Goal: Information Seeking & Learning: Learn about a topic

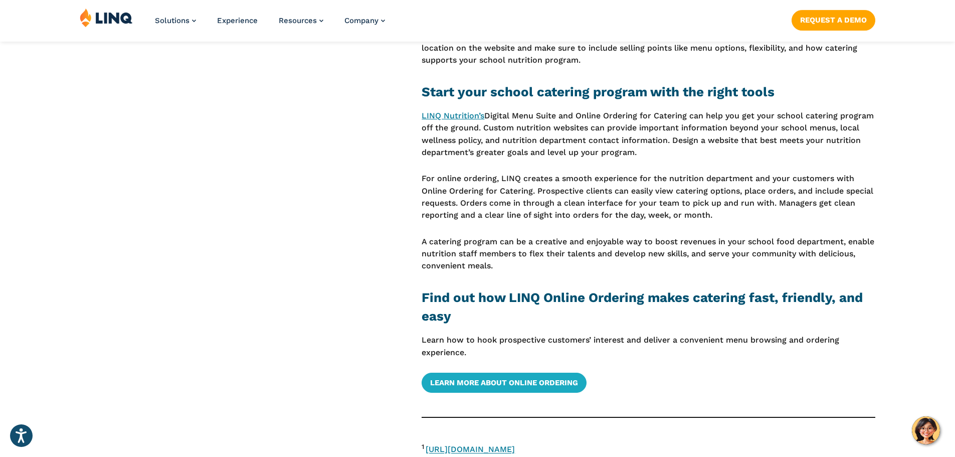
scroll to position [1605, 0]
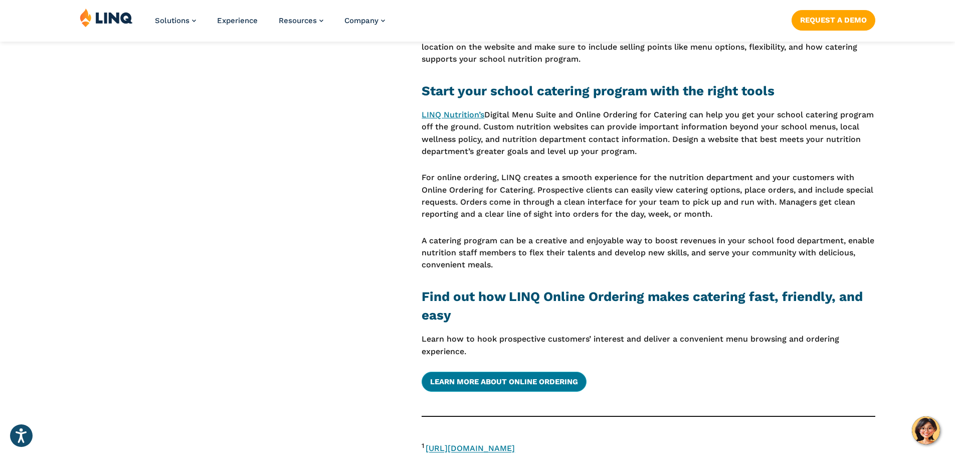
click at [512, 387] on link "LEARN MORE ABOUT ONLINE ORDERING" at bounding box center [504, 382] width 165 height 20
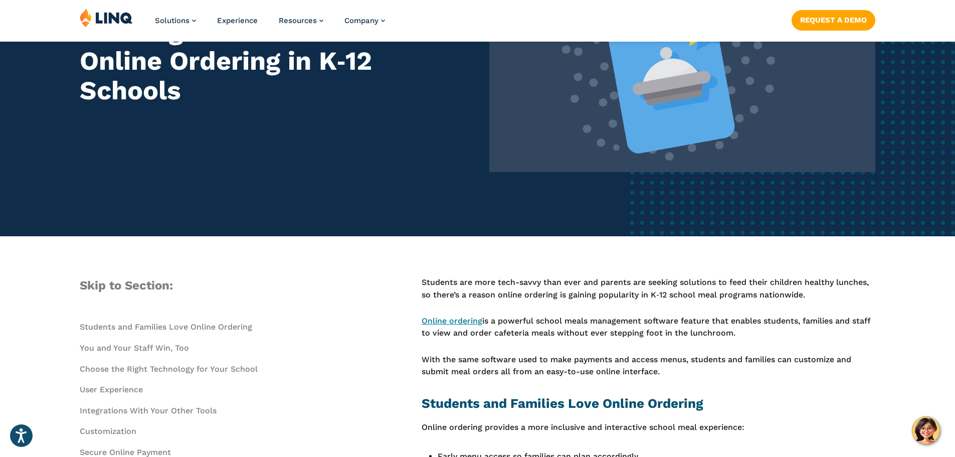
scroll to position [201, 0]
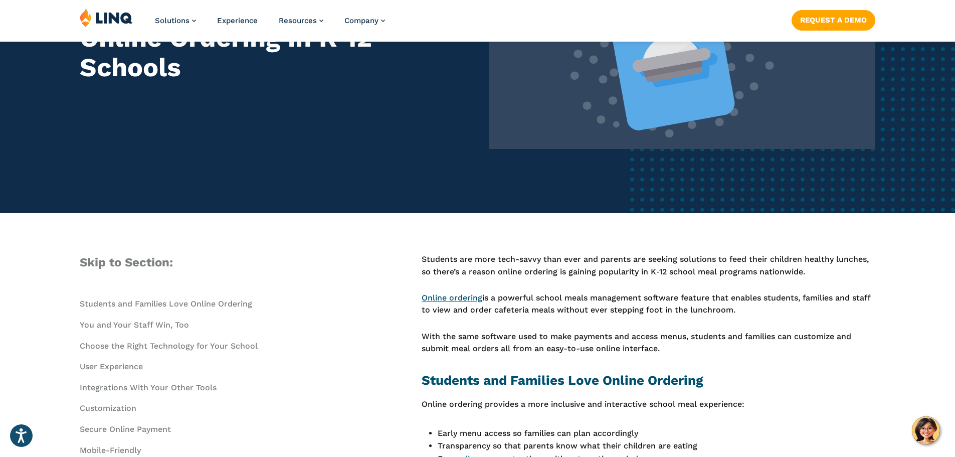
click at [462, 300] on link "Online ordering" at bounding box center [452, 298] width 61 height 10
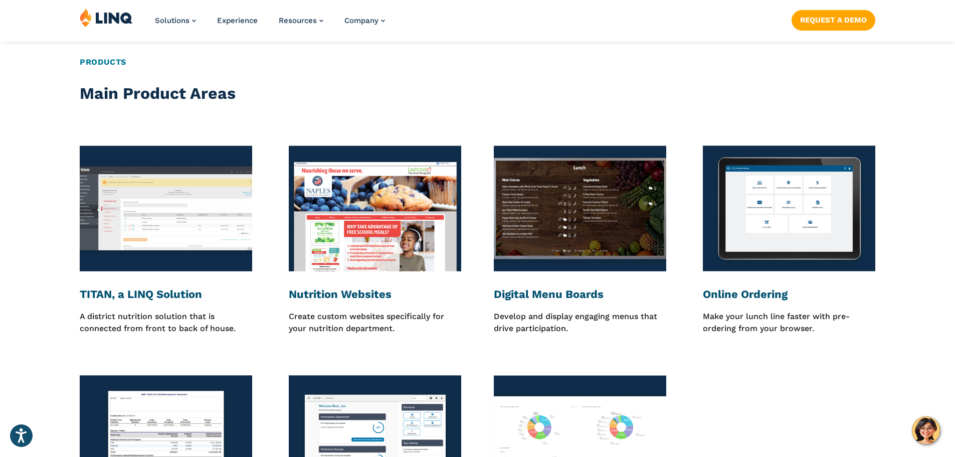
scroll to position [1354, 0]
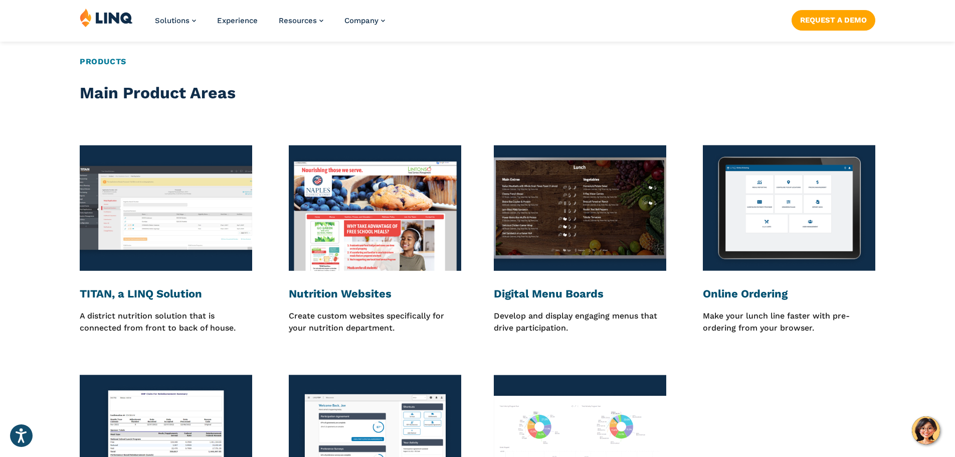
click at [745, 295] on h3 "Online Ordering" at bounding box center [789, 294] width 172 height 14
click at [755, 242] on img at bounding box center [789, 208] width 172 height 126
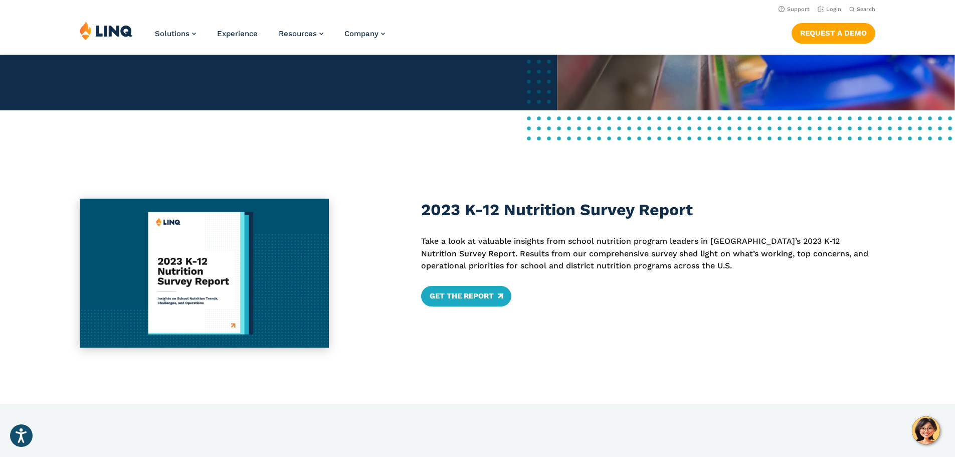
scroll to position [401, 0]
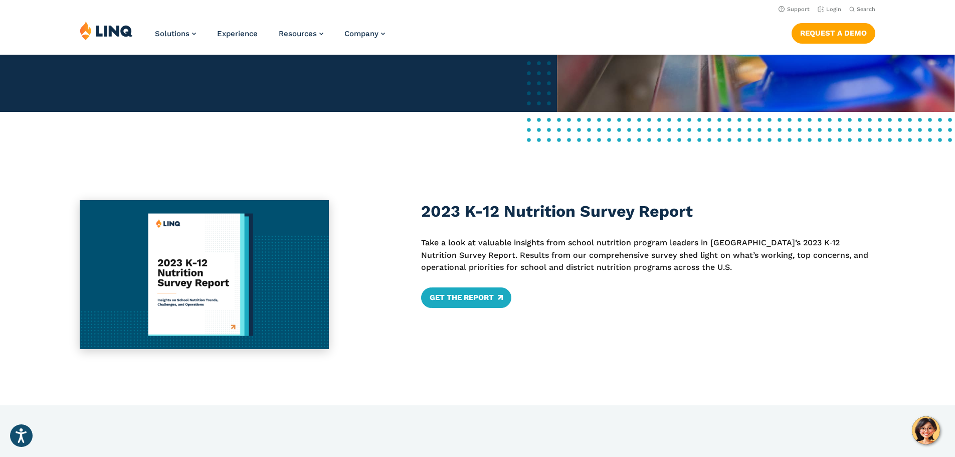
click at [231, 296] on img at bounding box center [204, 274] width 249 height 149
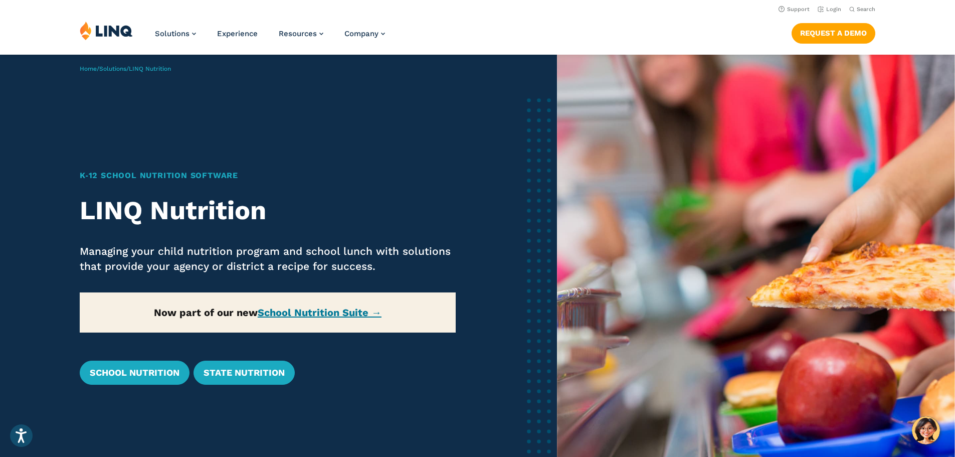
scroll to position [0, 0]
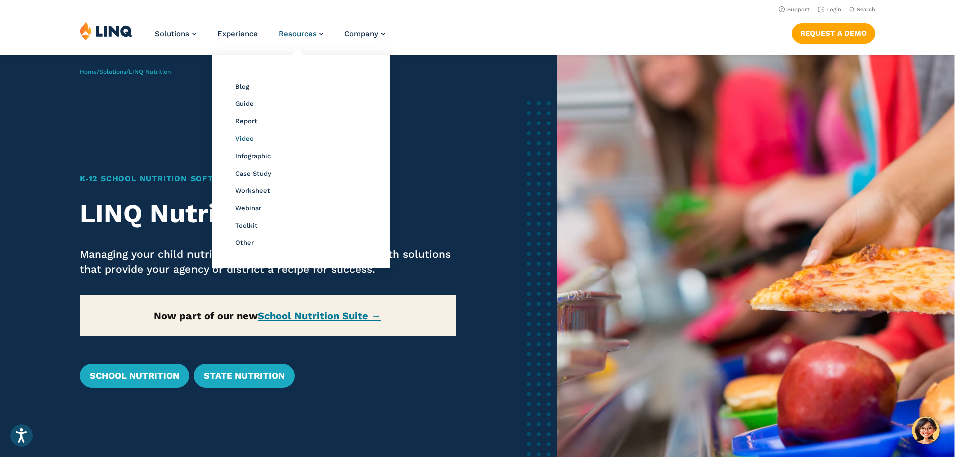
click at [235, 139] on span "Video" at bounding box center [244, 139] width 19 height 8
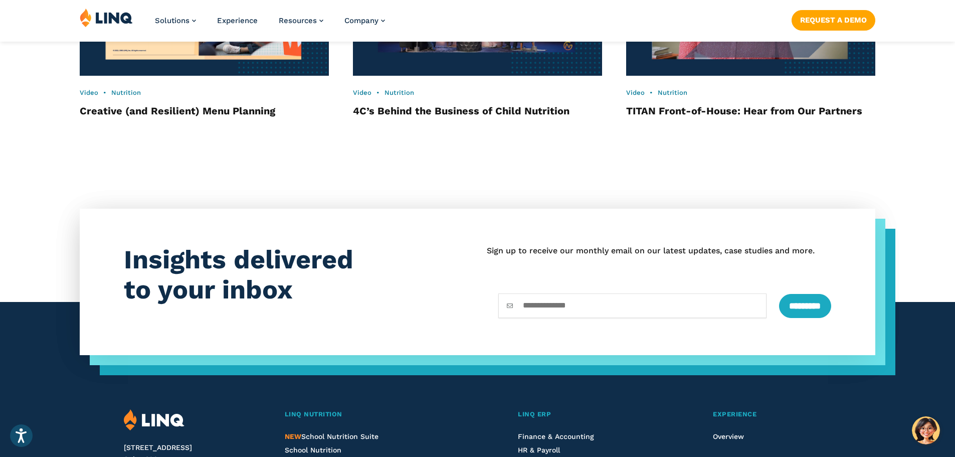
scroll to position [1788, 0]
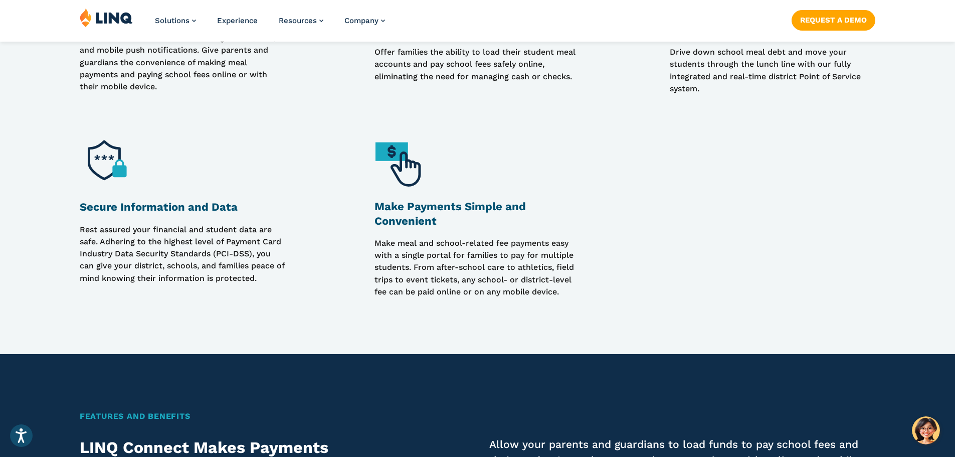
scroll to position [1053, 0]
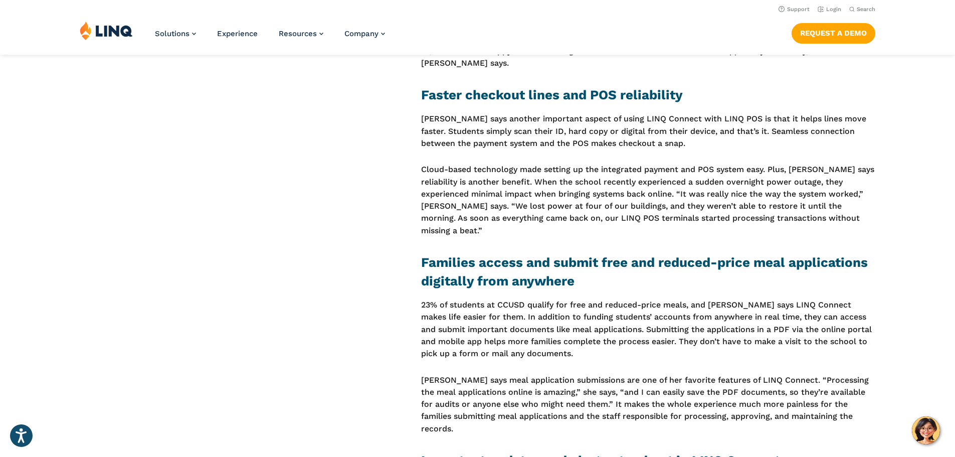
scroll to position [752, 0]
